Goal: Task Accomplishment & Management: Use online tool/utility

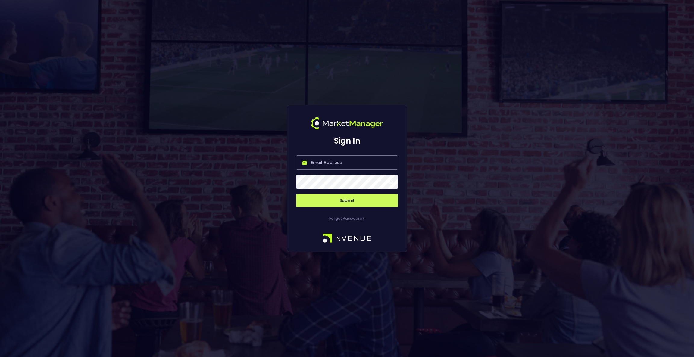
type input "[EMAIL_ADDRESS][DOMAIN_NAME]"
click at [359, 201] on button "Submit" at bounding box center [347, 200] width 102 height 13
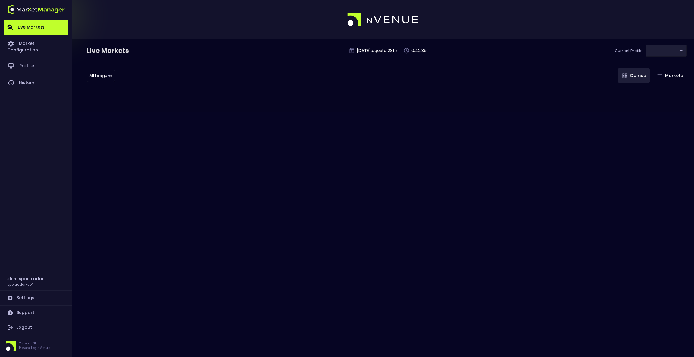
type input "496811f1-1123-4a06-af2f-6846d3f5a6e9"
click at [34, 46] on link "Market Configuration" at bounding box center [36, 46] width 65 height 22
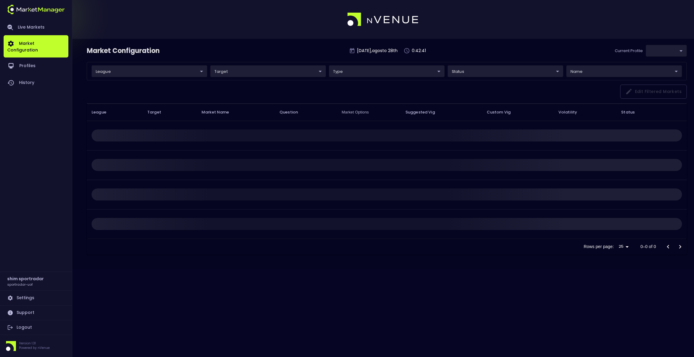
type input "496811f1-1123-4a06-af2f-6846d3f5a6e9"
click at [35, 63] on link "Profiles" at bounding box center [36, 66] width 65 height 17
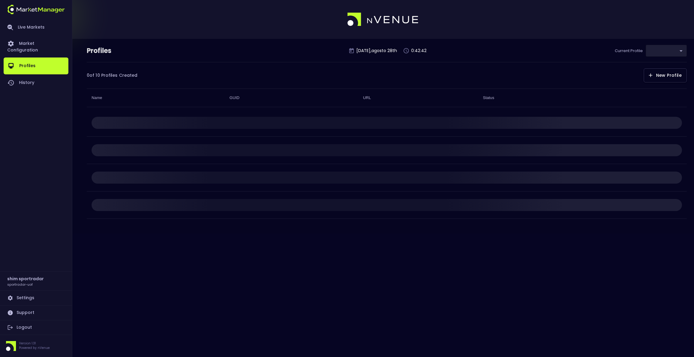
type input "496811f1-1123-4a06-af2f-6846d3f5a6e9"
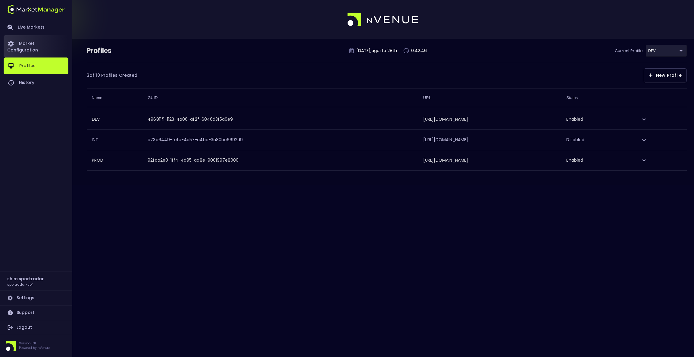
click at [38, 46] on link "Market Configuration" at bounding box center [36, 46] width 65 height 22
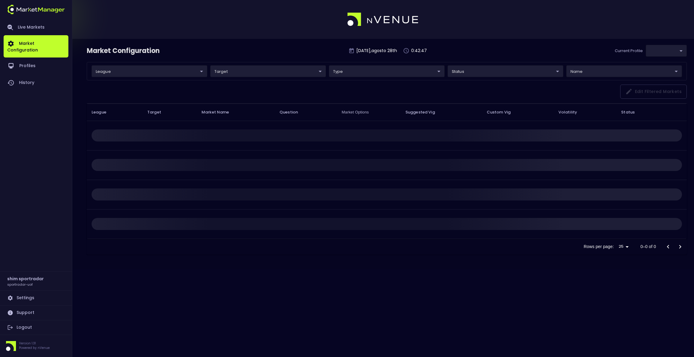
type input "496811f1-1123-4a06-af2f-6846d3f5a6e9"
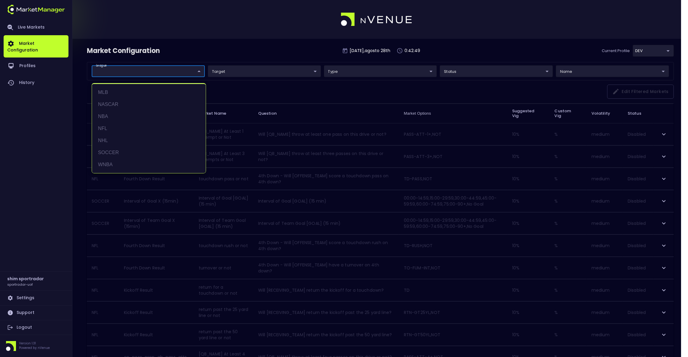
click at [188, 74] on body "Live Markets Market Configuration Profiles History shim sportradar sportradar-u…" at bounding box center [344, 357] width 688 height 714
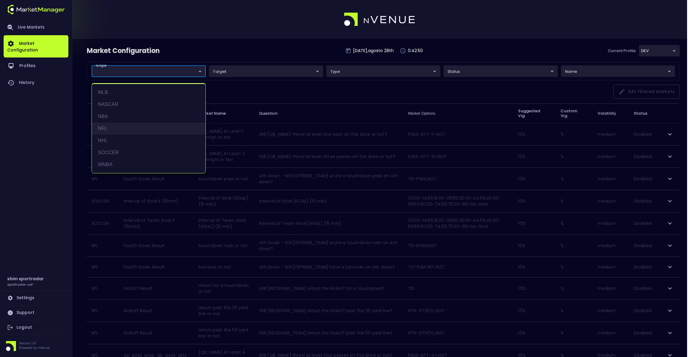
click at [122, 126] on li "NFL" at bounding box center [149, 129] width 114 height 12
type input "NFL"
click at [258, 51] on div at bounding box center [347, 178] width 694 height 357
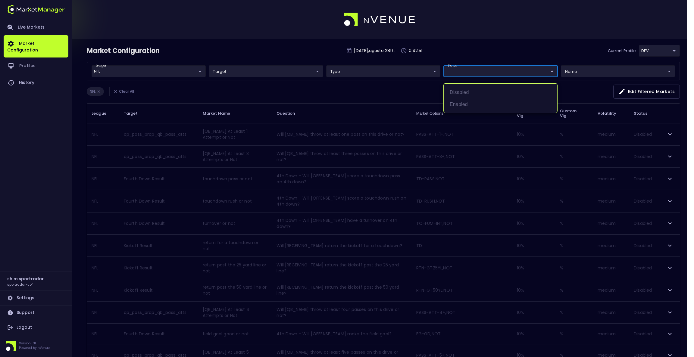
click at [466, 70] on body "Live Markets Market Configuration Profiles History shim sportradar sportradar-u…" at bounding box center [347, 354] width 694 height 708
click at [461, 102] on li "Enabled" at bounding box center [501, 105] width 114 height 12
type input "Enabled"
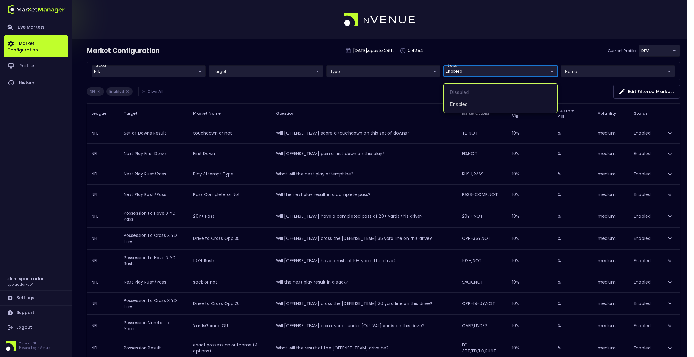
click at [456, 49] on div at bounding box center [347, 178] width 694 height 357
